Goal: Find specific page/section: Find specific page/section

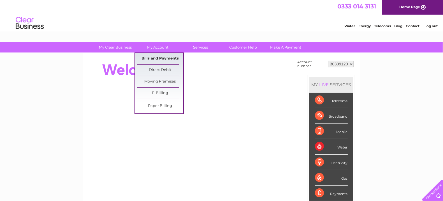
click at [161, 59] on link "Bills and Payments" at bounding box center [160, 58] width 46 height 11
